Goal: Complete application form: Complete application form

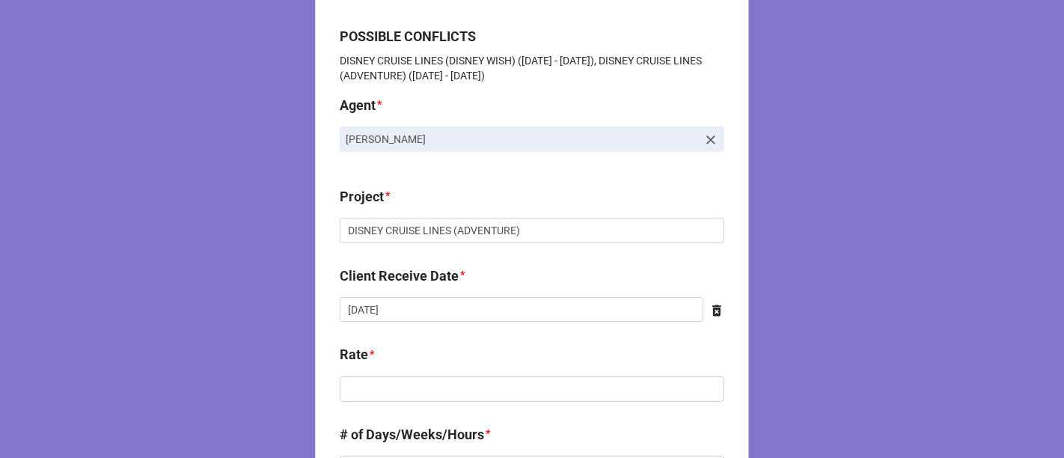
scroll to position [332, 0]
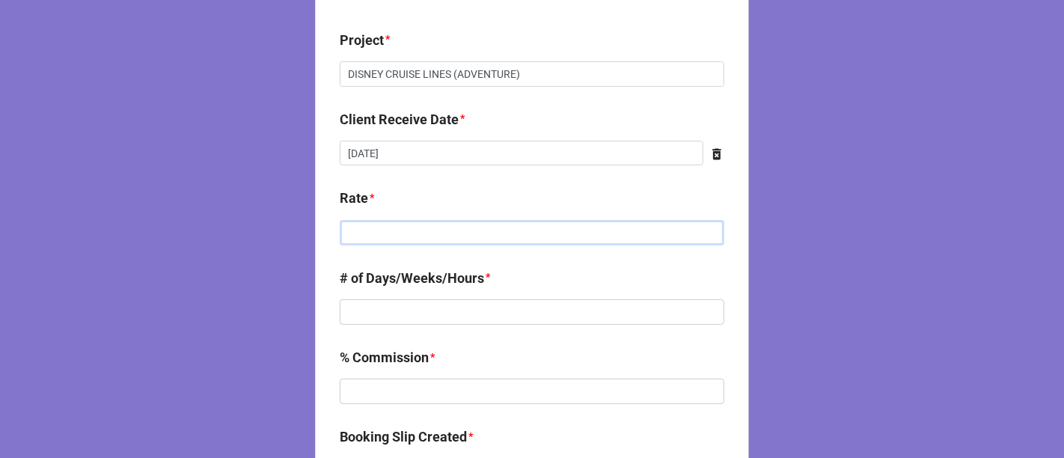
click at [398, 225] on input "text" at bounding box center [532, 232] width 385 height 25
paste input "$630.95"
type input "$630.95"
click at [414, 316] on input "text" at bounding box center [532, 311] width 385 height 25
type input "1"
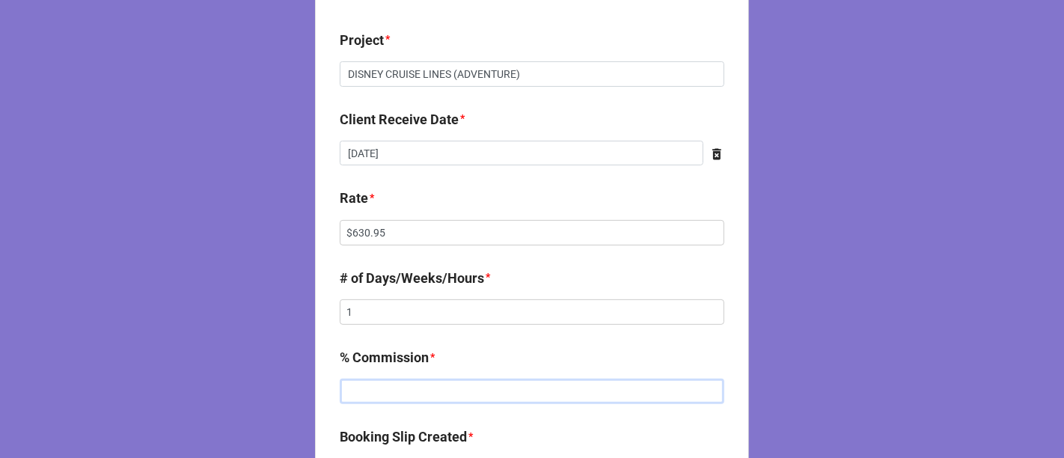
click at [384, 388] on input "text" at bounding box center [532, 391] width 385 height 25
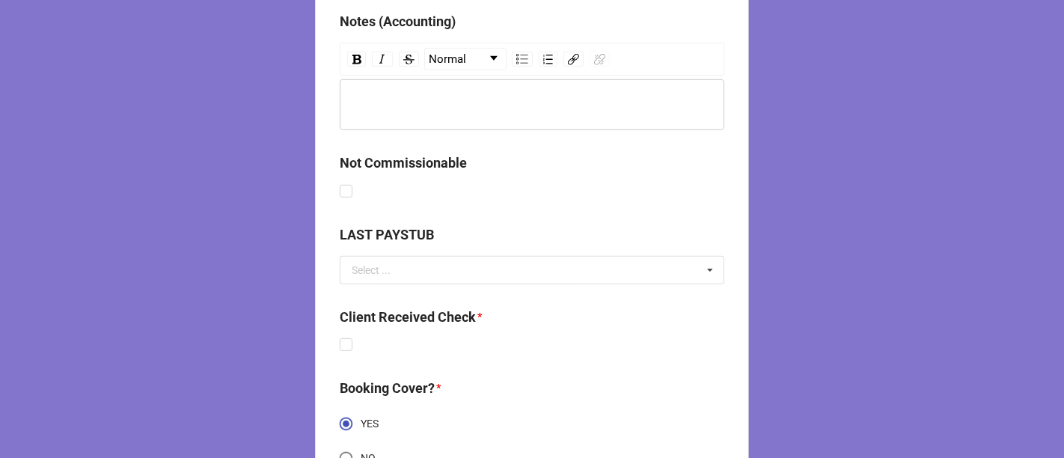
scroll to position [915, 0]
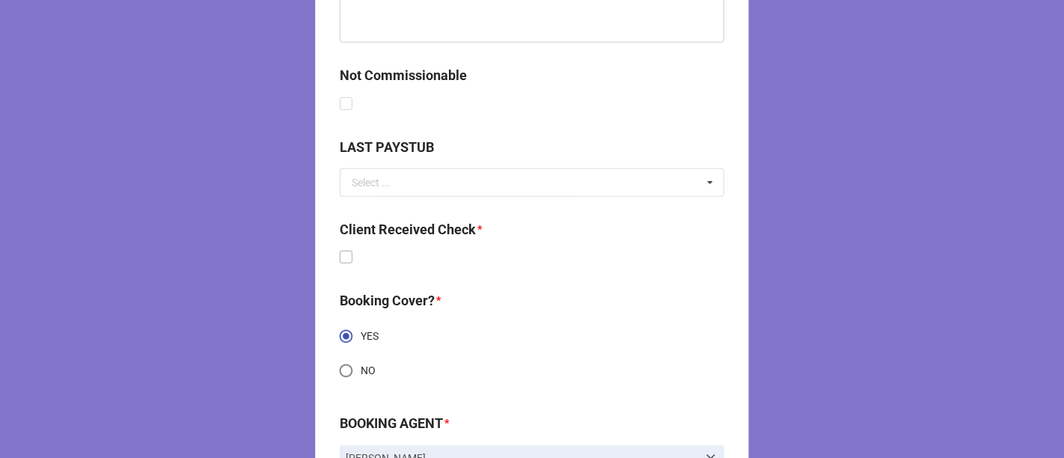
type input "5%"
click at [344, 251] on label at bounding box center [346, 251] width 13 height 0
checkbox input "true"
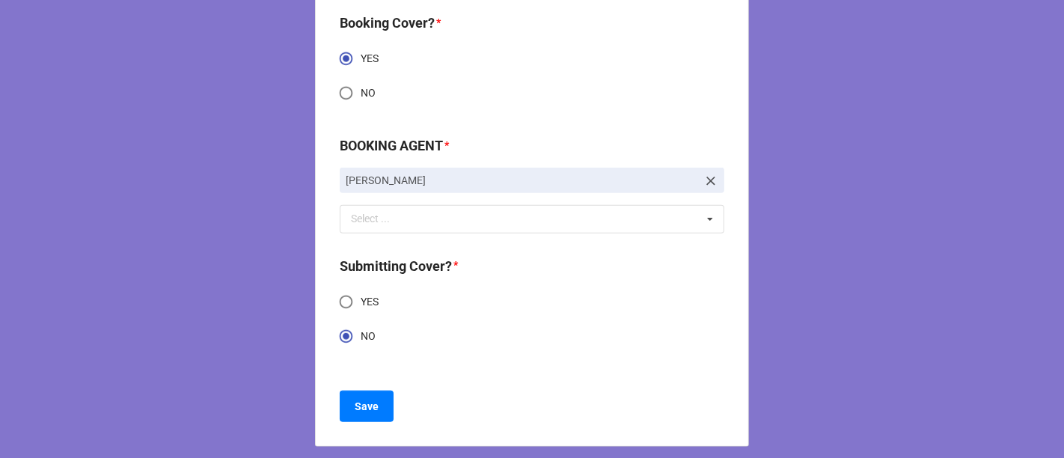
scroll to position [1202, 0]
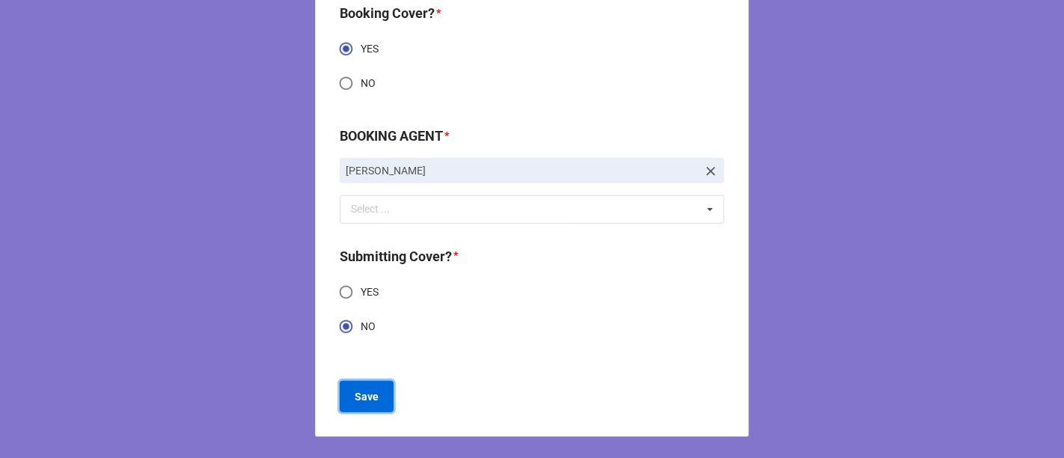
click at [370, 397] on b "Save" at bounding box center [367, 397] width 24 height 16
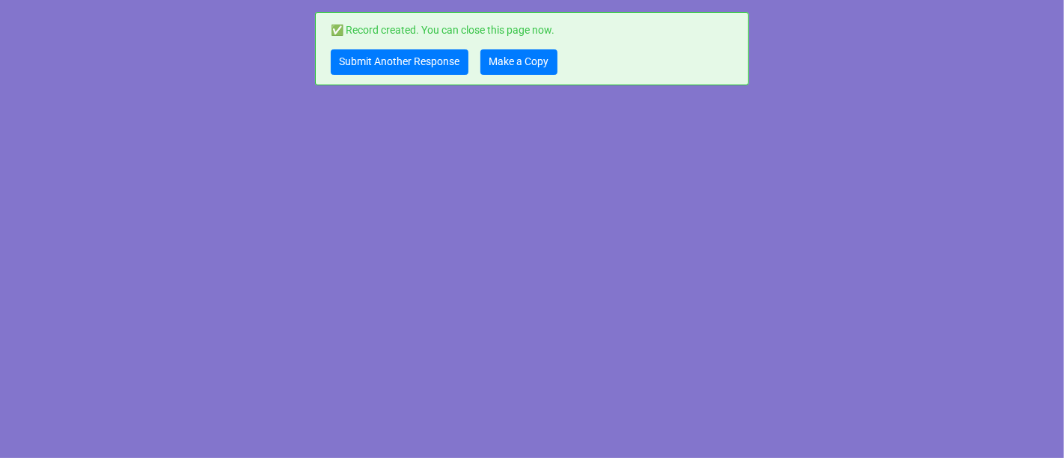
scroll to position [0, 0]
click at [519, 62] on link "Make a Copy" at bounding box center [519, 61] width 77 height 25
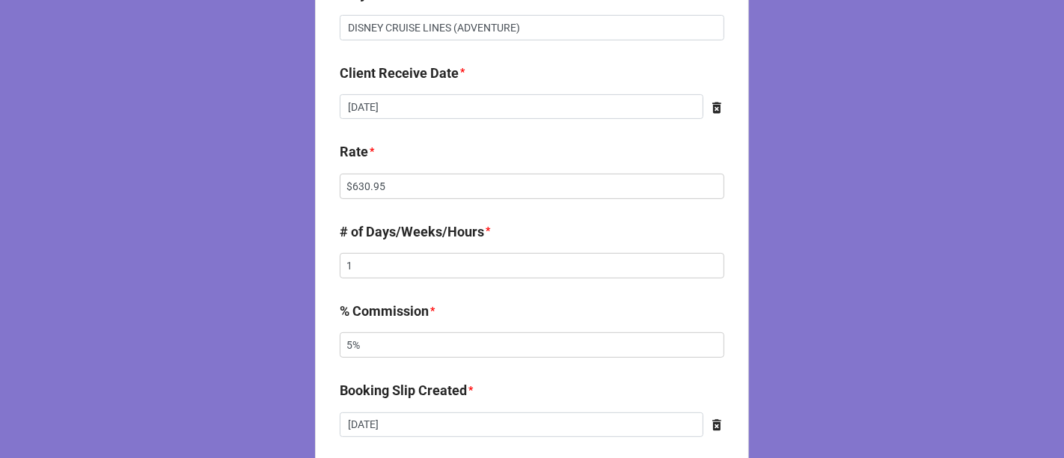
scroll to position [415, 0]
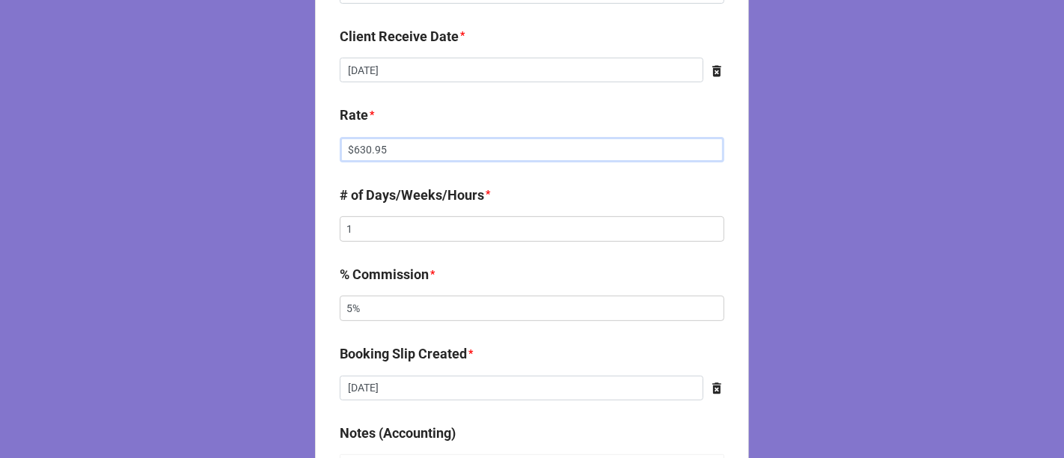
drag, startPoint x: 327, startPoint y: 148, endPoint x: 271, endPoint y: 147, distance: 56.1
click at [273, 148] on div "CLIENT CHECK | COPY FORM Talent * [PERSON_NAME] POSSIBLE CONFLICTS DISNEY CRUIS…" at bounding box center [532, 416] width 1064 height 1663
paste input "text"
type input "$630.95"
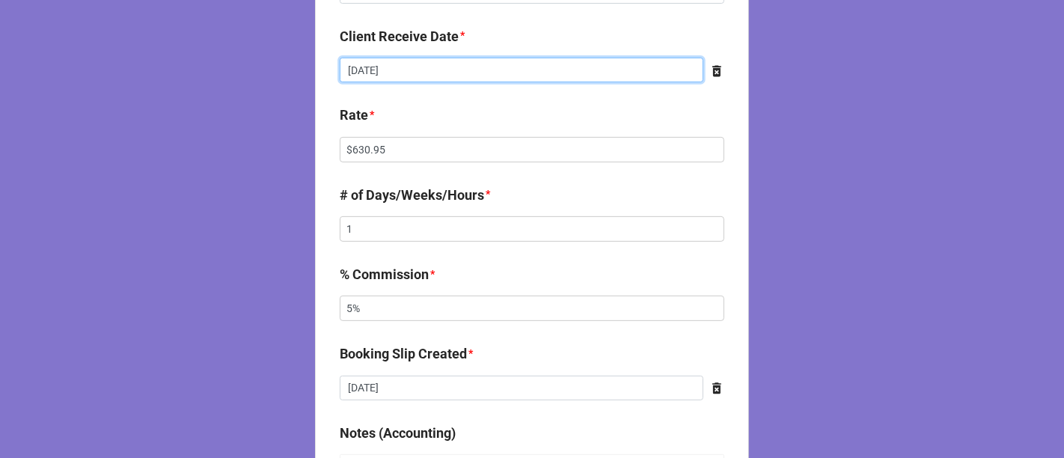
click at [455, 69] on input "[DATE]" at bounding box center [522, 70] width 364 height 25
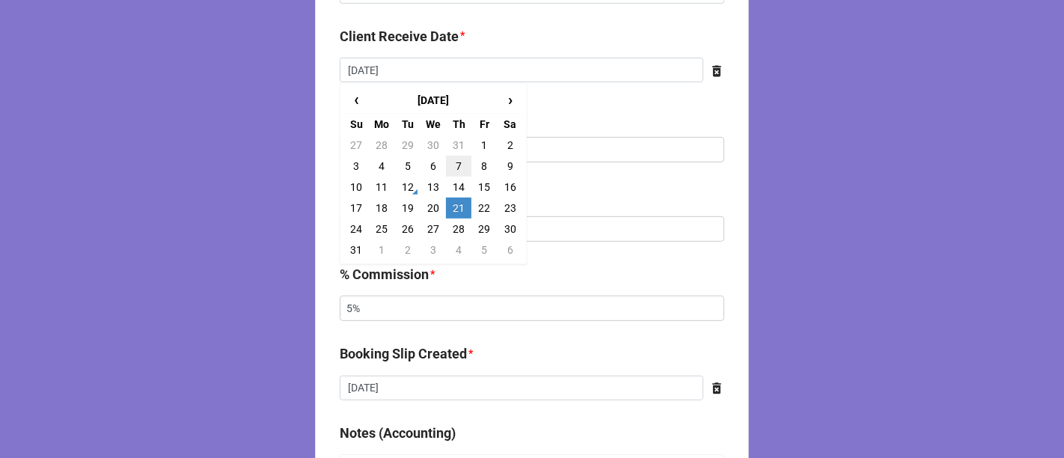
click at [452, 166] on td "7" at bounding box center [458, 166] width 25 height 21
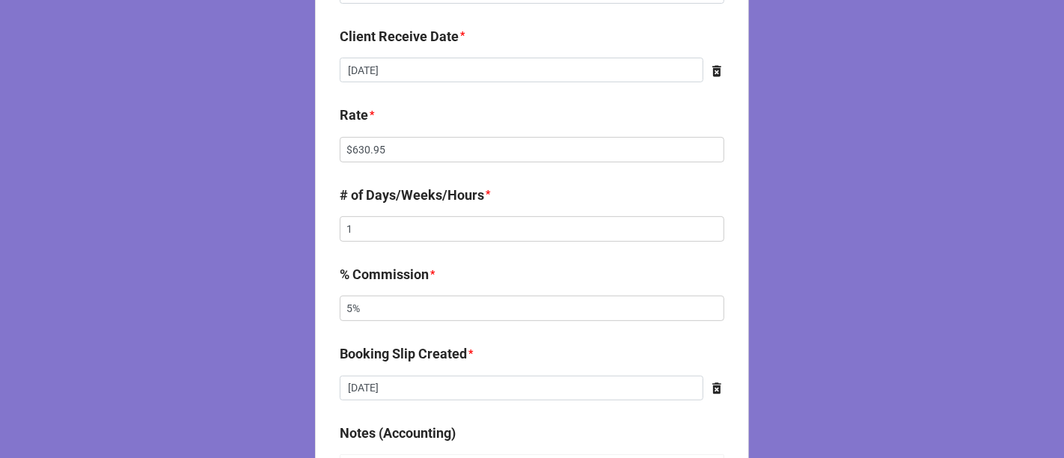
type input "[DATE]"
drag, startPoint x: 418, startPoint y: 149, endPoint x: 205, endPoint y: 152, distance: 212.6
click at [228, 149] on div "CLIENT CHECK | COPY FORM Talent * [PERSON_NAME] POSSIBLE CONFLICTS DISNEY CRUIS…" at bounding box center [532, 416] width 1064 height 1663
type input "$1,766.66"
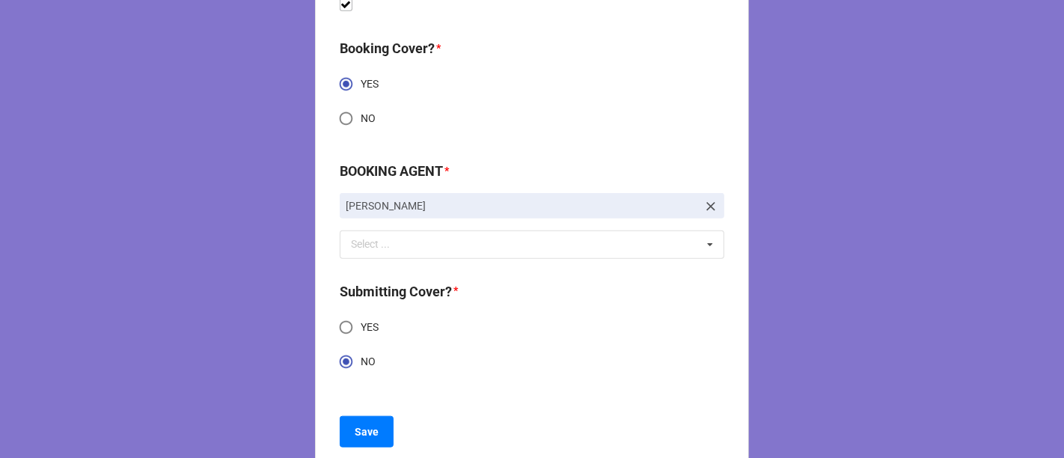
scroll to position [1202, 0]
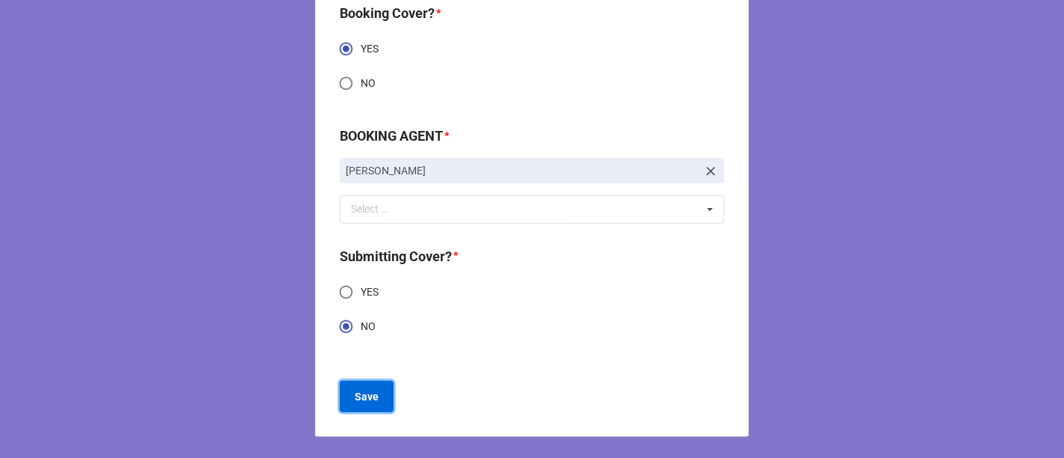
click at [374, 394] on button "Save" at bounding box center [367, 396] width 54 height 31
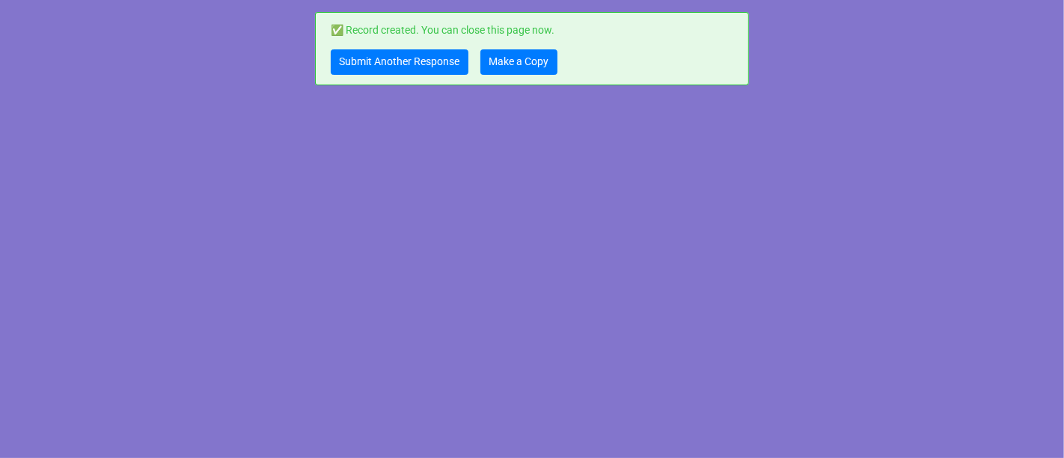
scroll to position [0, 0]
